Goal: Check status: Check status

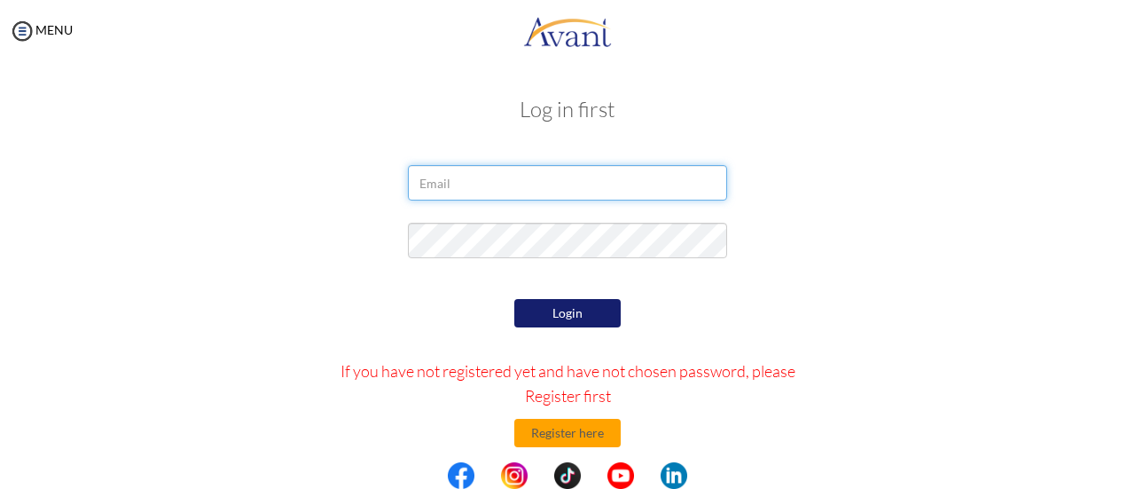
click at [499, 184] on input "email" at bounding box center [567, 182] width 319 height 35
type input "asumah.dave@gmail.com"
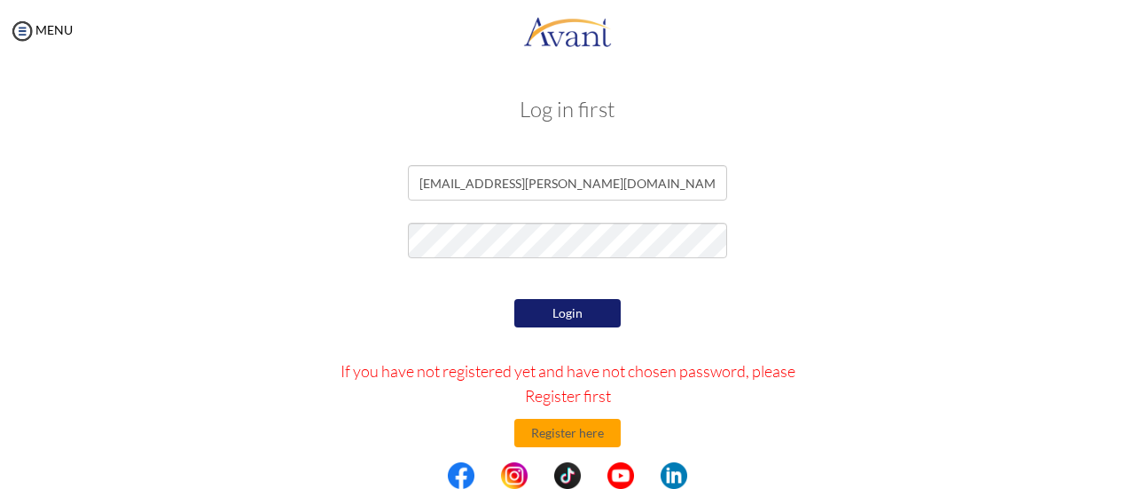
click at [548, 323] on button "Login" at bounding box center [567, 313] width 106 height 28
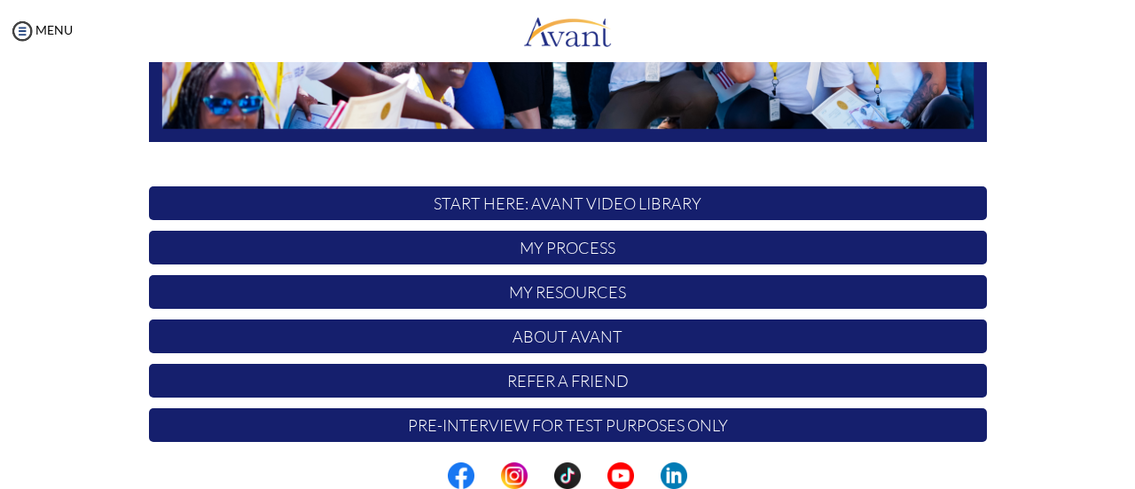
scroll to position [490, 0]
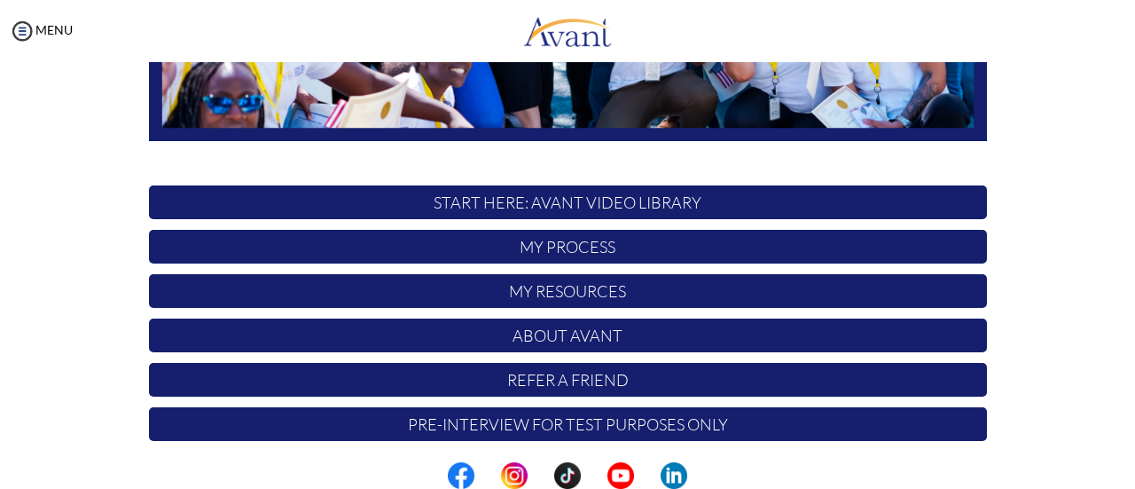
click at [452, 236] on p "My Process" at bounding box center [568, 247] width 838 height 34
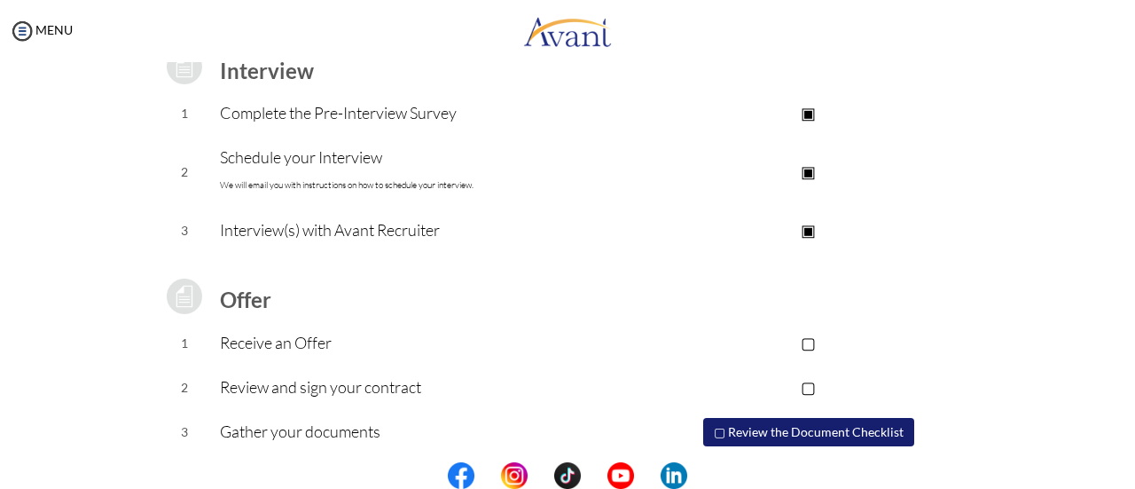
scroll to position [316, 0]
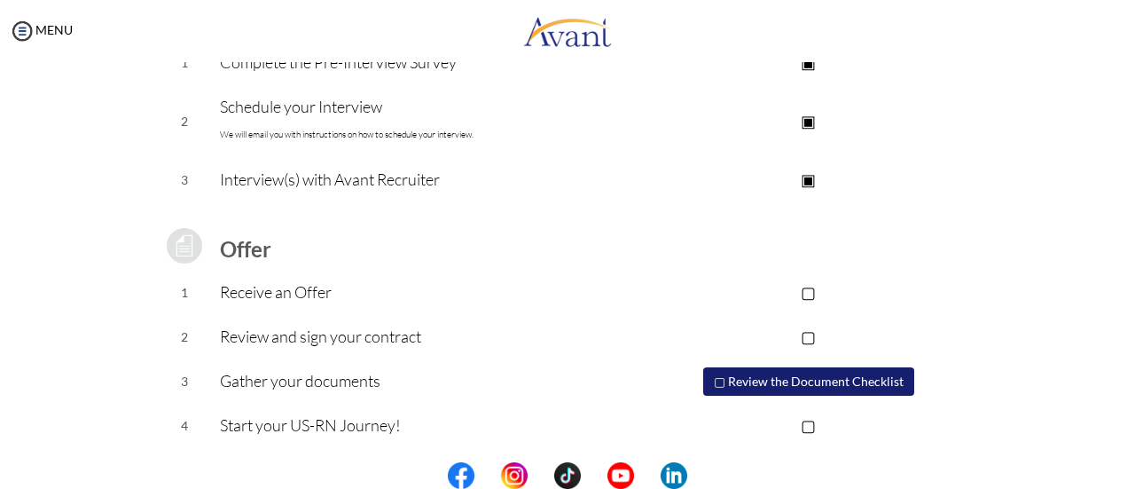
click at [795, 297] on p "▢" at bounding box center [809, 291] width 356 height 25
click at [793, 328] on p "▢" at bounding box center [809, 336] width 356 height 25
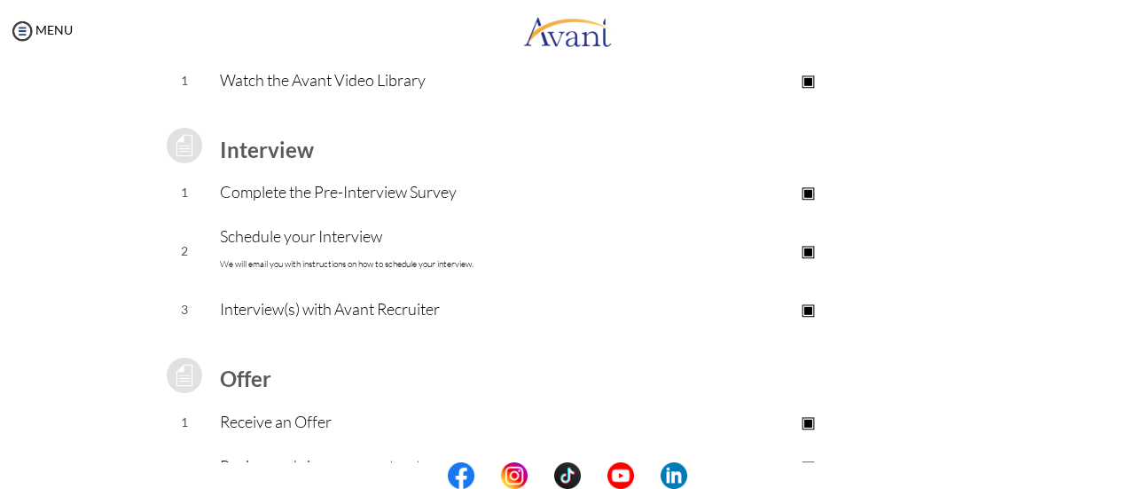
scroll to position [0, 0]
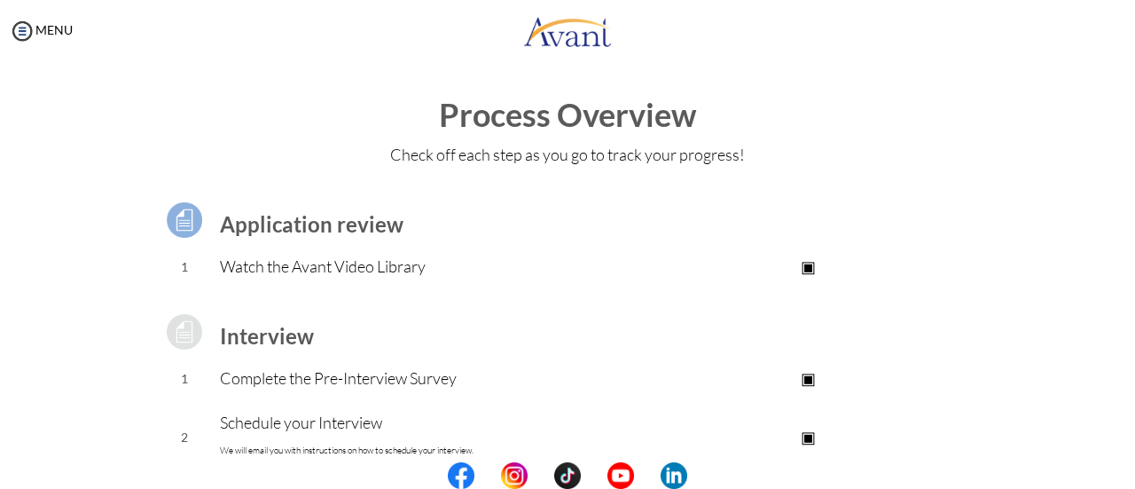
click at [18, 27] on img at bounding box center [22, 31] width 27 height 27
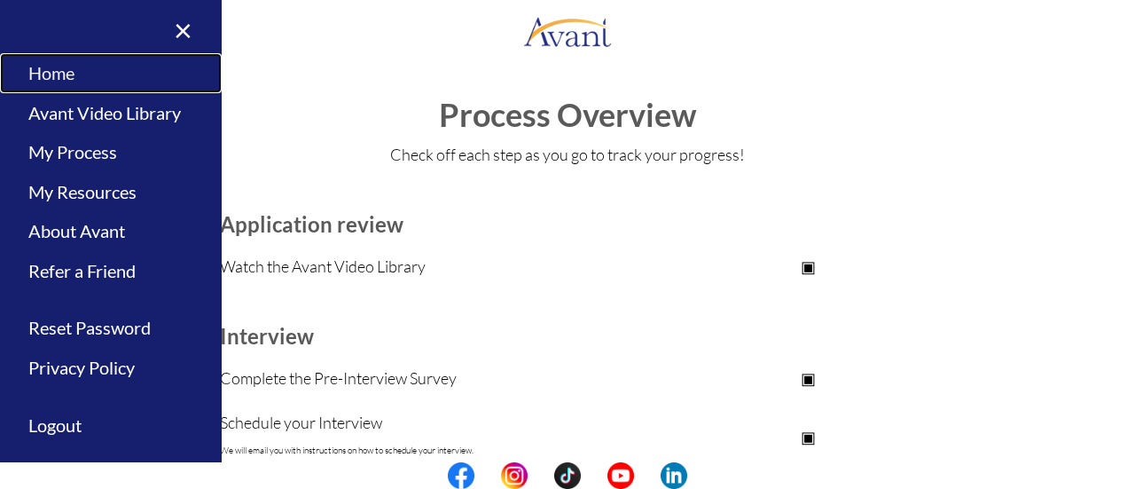
click at [46, 72] on link "Home" at bounding box center [111, 73] width 222 height 40
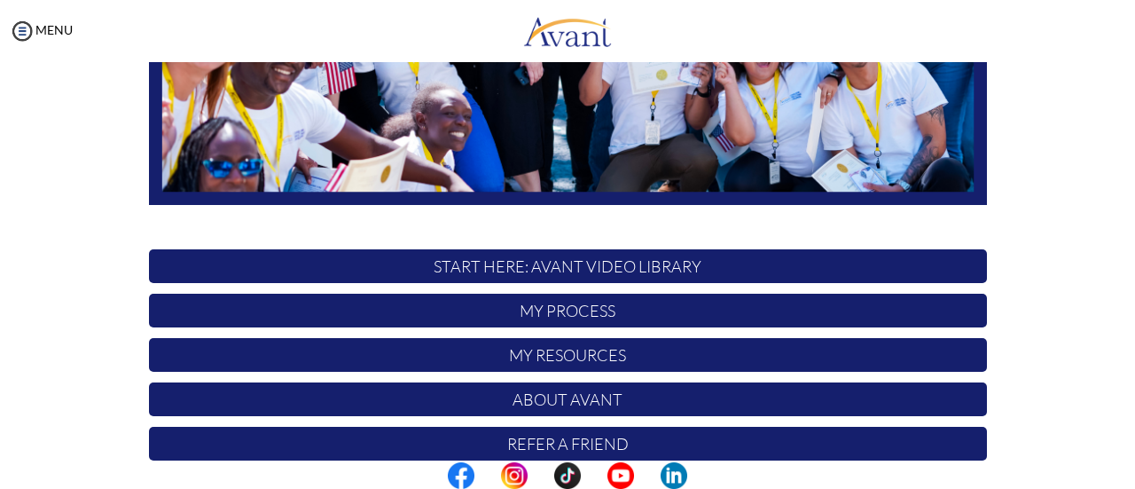
scroll to position [428, 0]
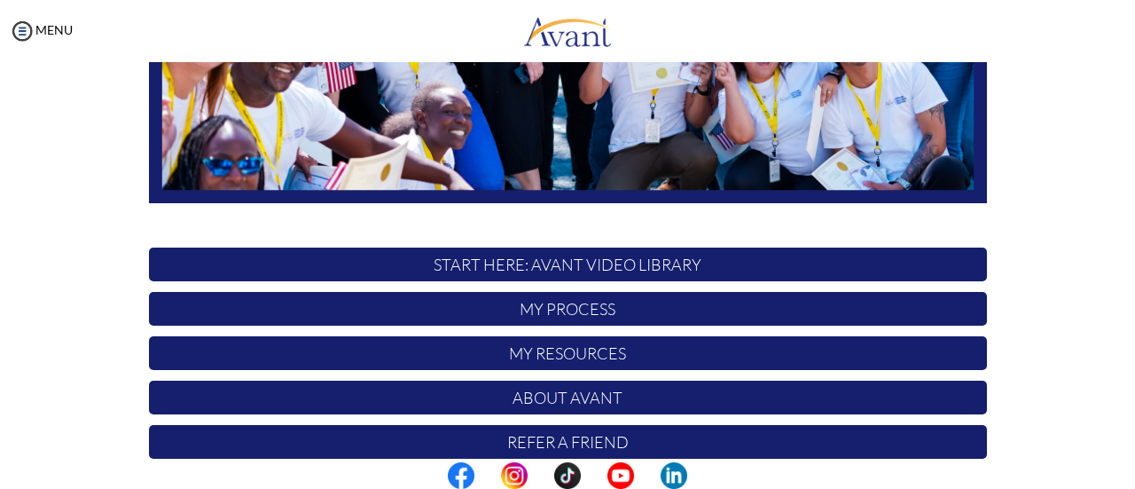
click at [518, 309] on p "My Process" at bounding box center [568, 309] width 838 height 34
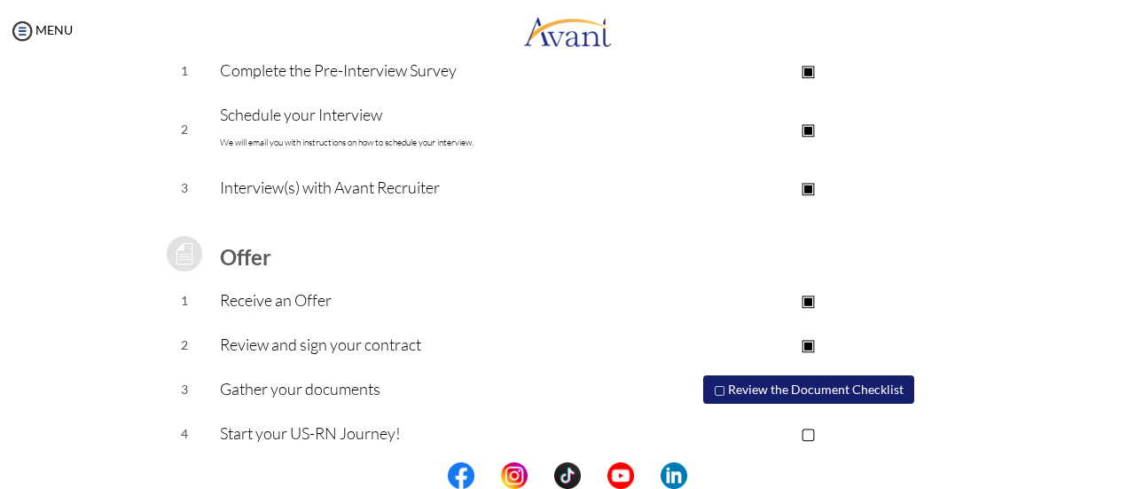
scroll to position [310, 0]
click at [794, 385] on button "▢ Review the Document Checklist" at bounding box center [808, 387] width 211 height 28
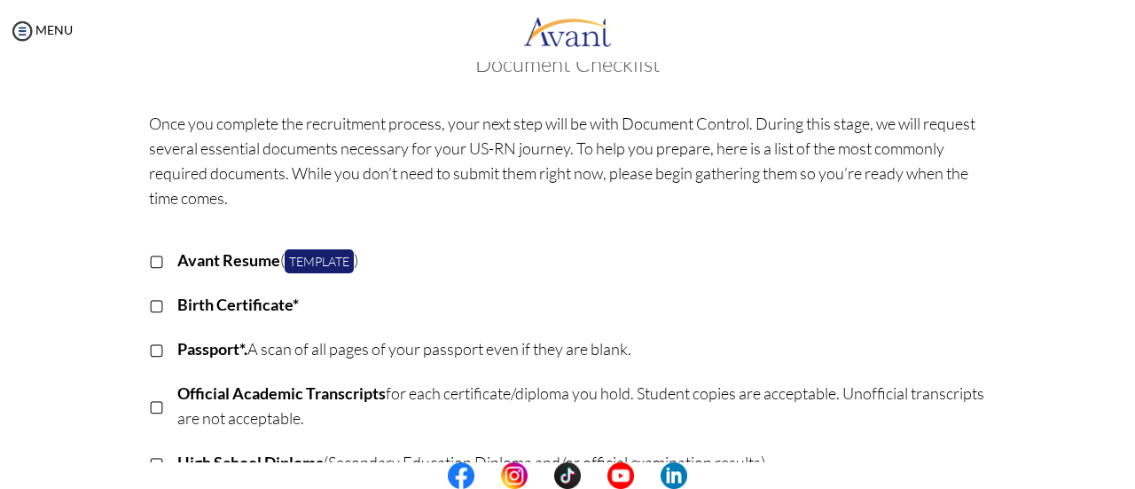
scroll to position [0, 0]
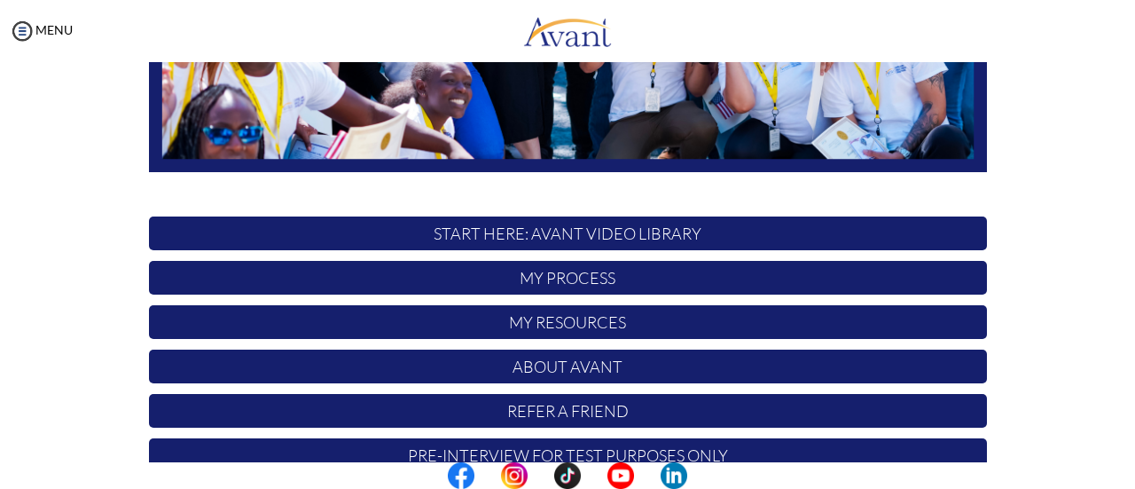
scroll to position [459, 0]
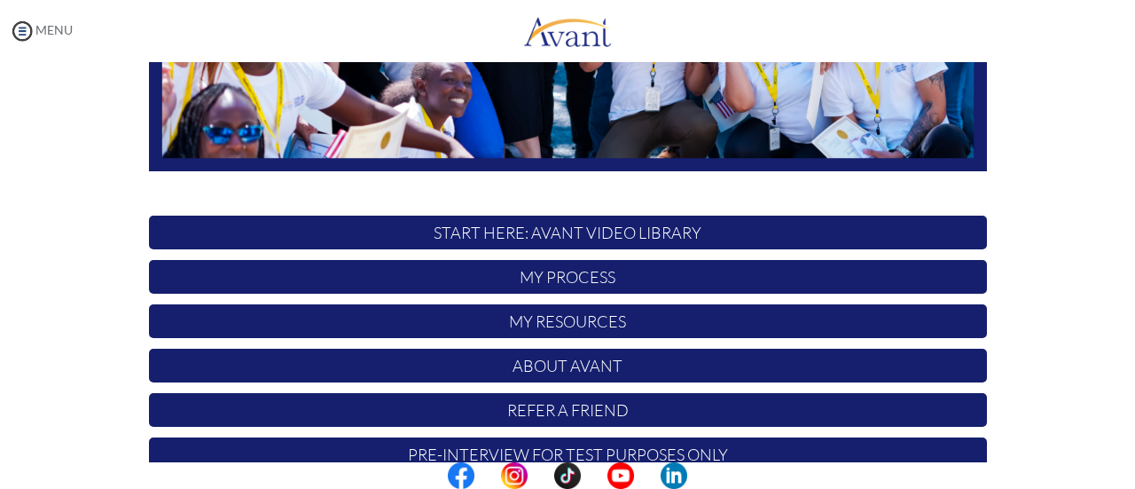
click at [16, 24] on img at bounding box center [22, 31] width 27 height 27
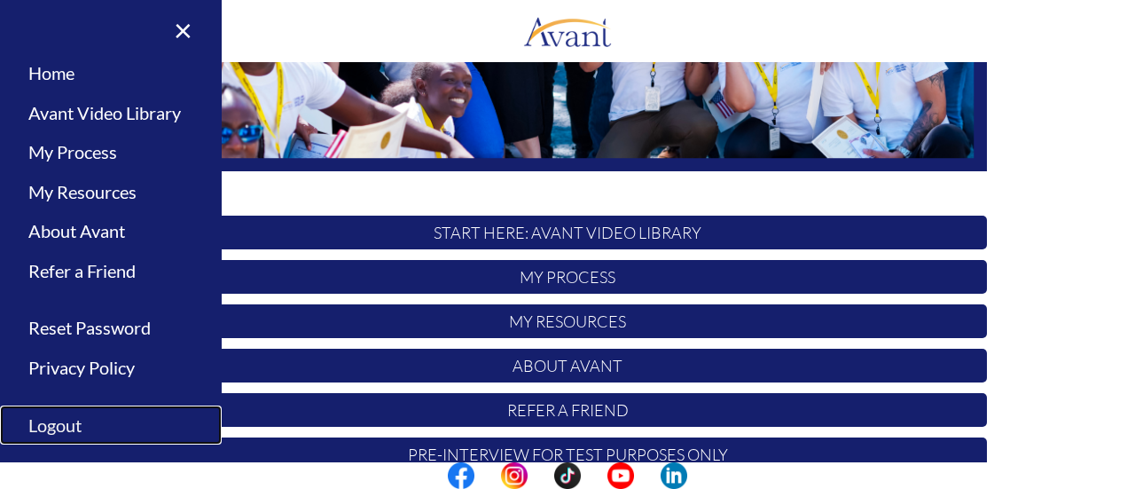
click at [62, 413] on link "Logout" at bounding box center [111, 425] width 222 height 40
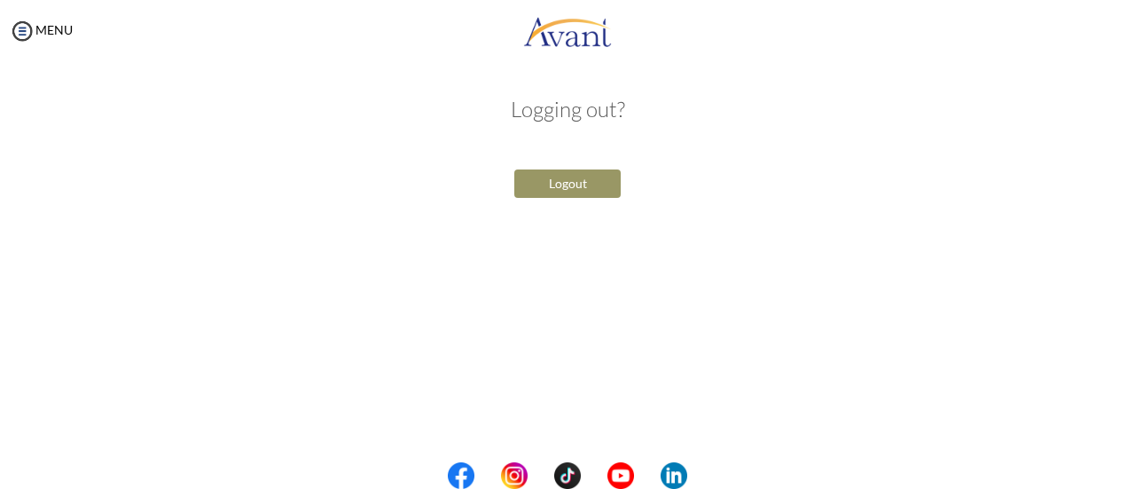
click at [559, 186] on button "Logout" at bounding box center [567, 183] width 106 height 28
